Goal: Task Accomplishment & Management: Use online tool/utility

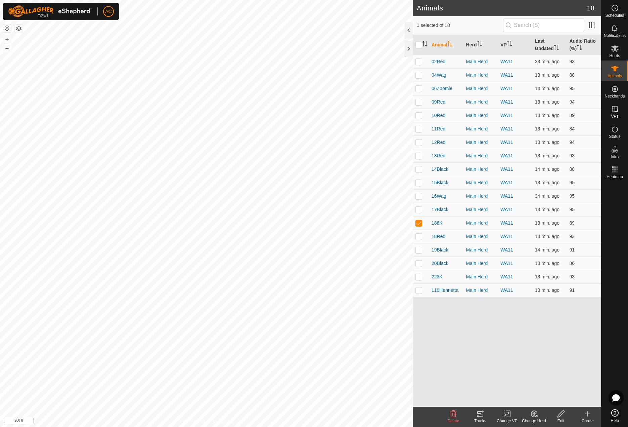
click at [484, 418] on div "Tracks" at bounding box center [480, 421] width 27 height 6
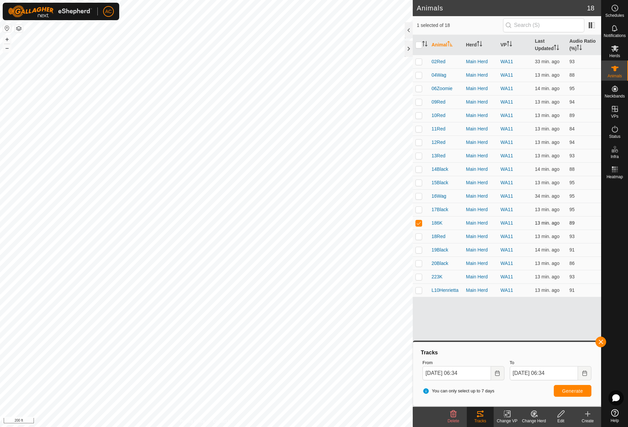
click at [419, 223] on p-checkbox at bounding box center [419, 222] width 7 height 5
checkbox input "false"
click at [616, 132] on icon at bounding box center [615, 129] width 6 height 7
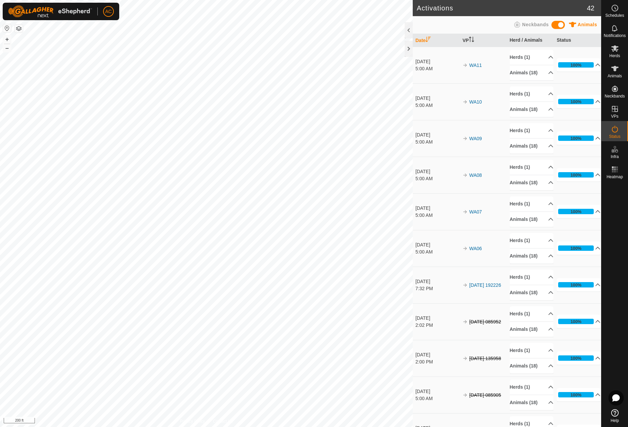
click at [19, 28] on button "button" at bounding box center [19, 29] width 8 height 8
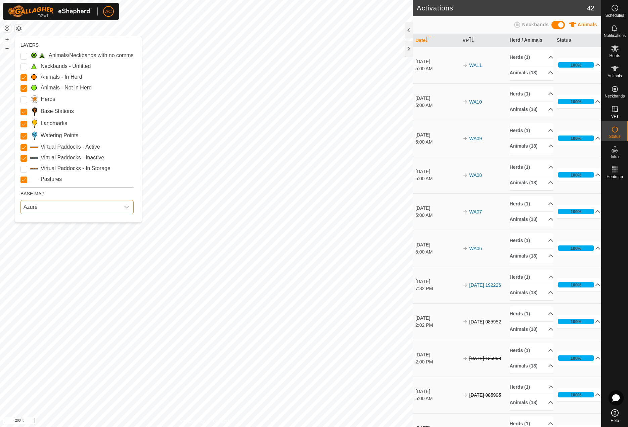
click at [38, 208] on span "Azure" at bounding box center [70, 206] width 99 height 13
click at [36, 237] on li "HERE" at bounding box center [78, 235] width 114 height 13
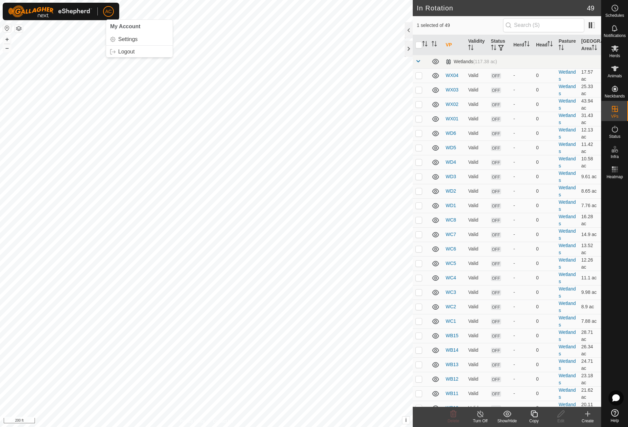
click at [17, 27] on button "button" at bounding box center [19, 29] width 8 height 8
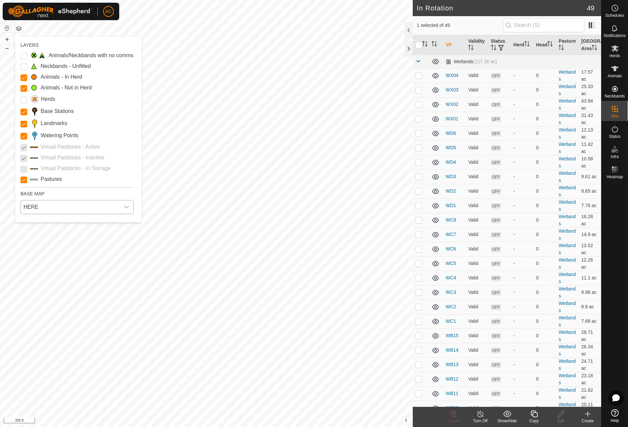
click at [44, 212] on span "HERE" at bounding box center [70, 206] width 99 height 13
click at [39, 252] on li "ESRI" at bounding box center [78, 250] width 114 height 13
click at [47, 207] on span "ESRI" at bounding box center [70, 206] width 99 height 13
click at [40, 263] on li "Mapbox" at bounding box center [78, 264] width 114 height 13
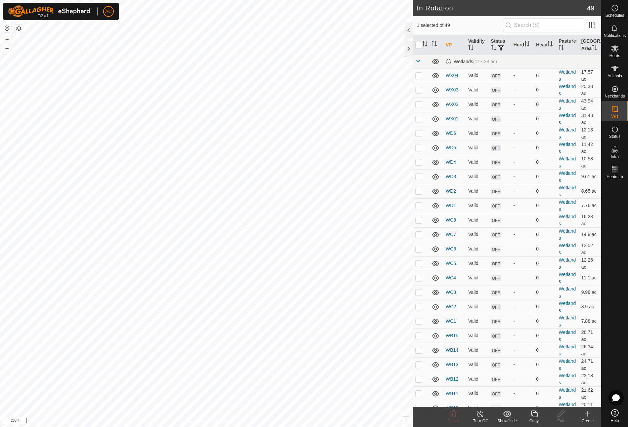
click at [16, 29] on button "button" at bounding box center [19, 29] width 8 height 8
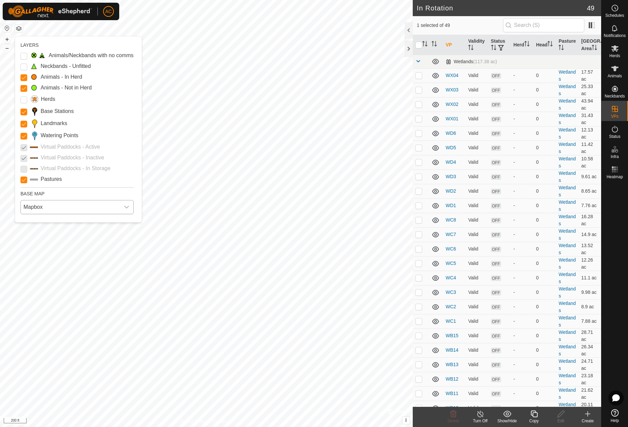
click at [44, 211] on span "Mapbox" at bounding box center [70, 206] width 99 height 13
click at [38, 222] on li "Azure" at bounding box center [78, 221] width 114 height 13
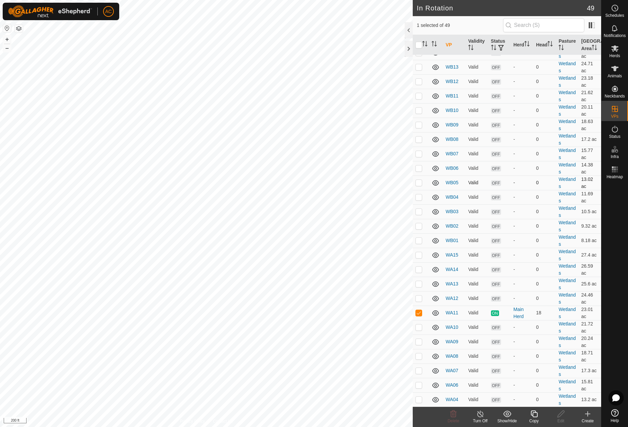
scroll to position [336, 0]
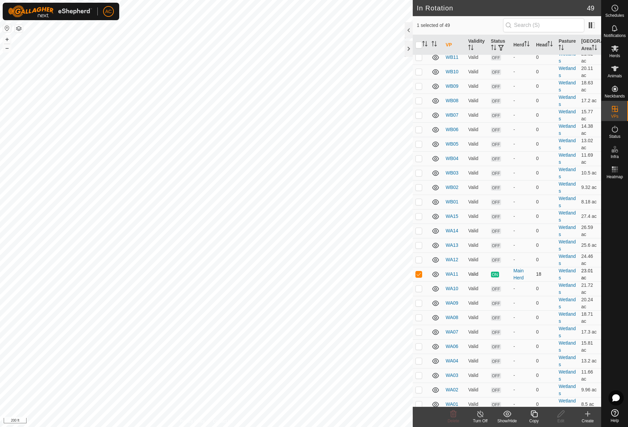
click at [418, 274] on p-checkbox at bounding box center [419, 273] width 7 height 5
checkbox input "false"
checkbox input "true"
checkbox input "false"
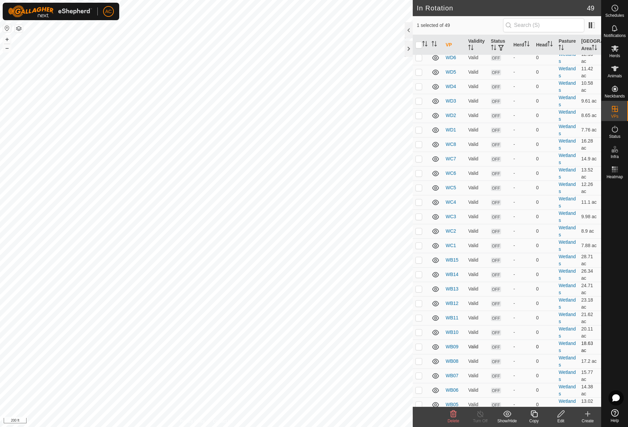
scroll to position [0, 0]
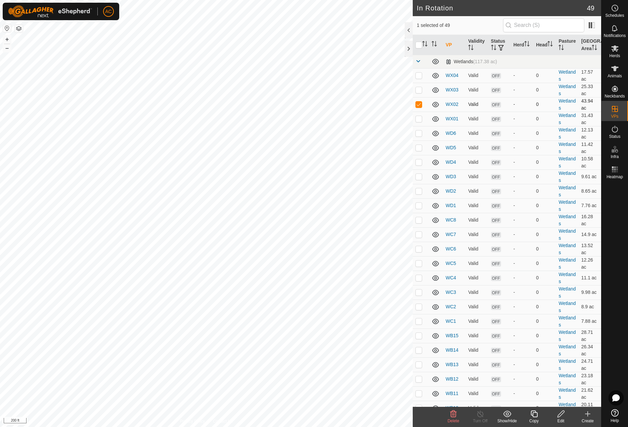
click at [420, 103] on p-checkbox at bounding box center [419, 103] width 7 height 5
checkbox input "false"
